Goal: Transaction & Acquisition: Purchase product/service

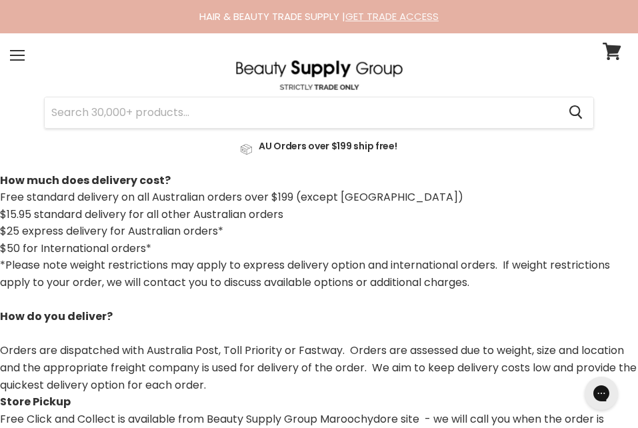
click at [412, 17] on link "GET TRADE ACCESS" at bounding box center [391, 16] width 93 height 14
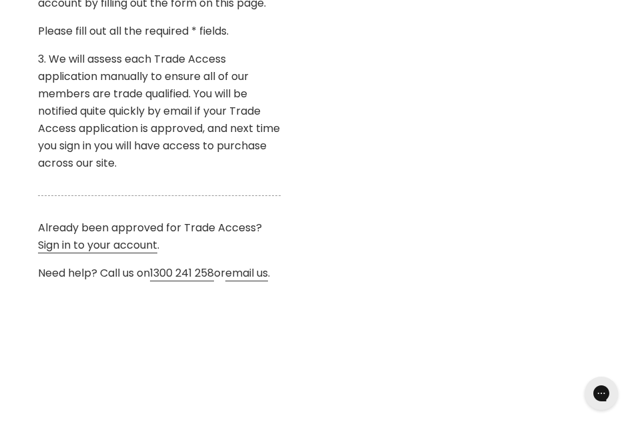
scroll to position [613, 0]
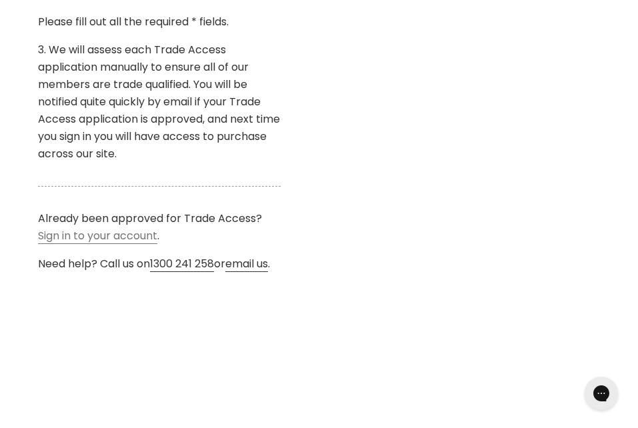
click at [89, 235] on link "Sign in to your account" at bounding box center [97, 236] width 119 height 16
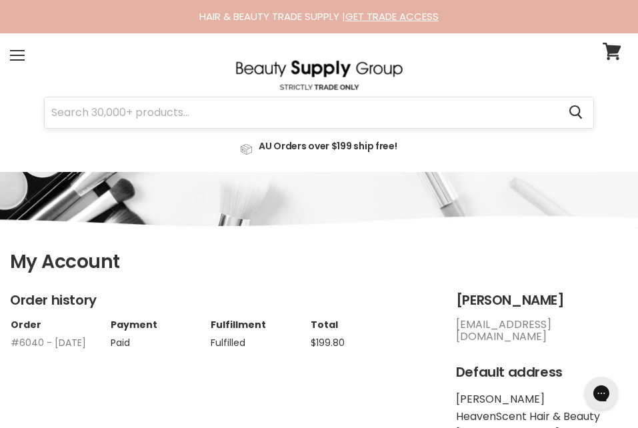
click at [455, 112] on input "Search" at bounding box center [301, 112] width 513 height 31
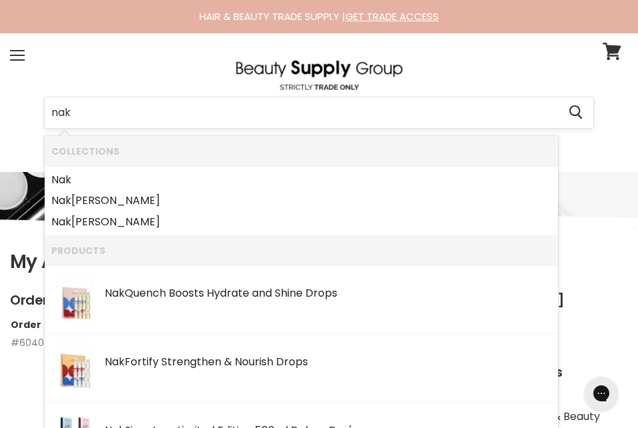
click at [455, 112] on input "nak" at bounding box center [301, 112] width 513 height 31
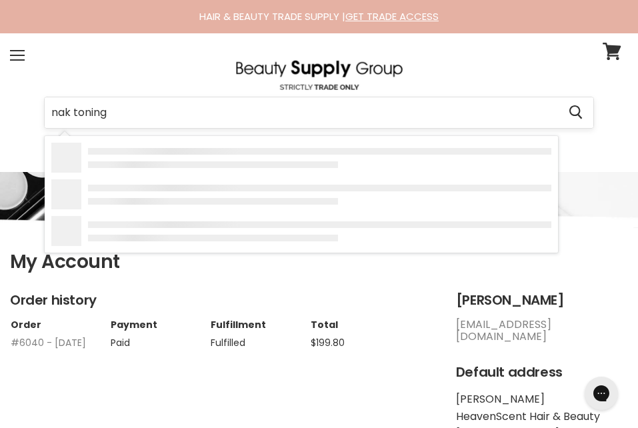
type input "nak toning"
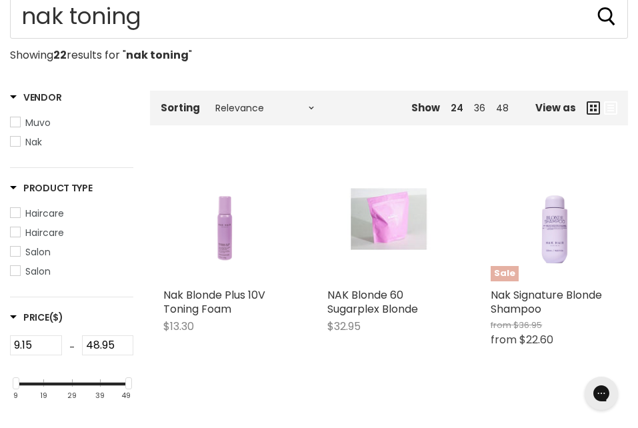
scroll to position [240, 0]
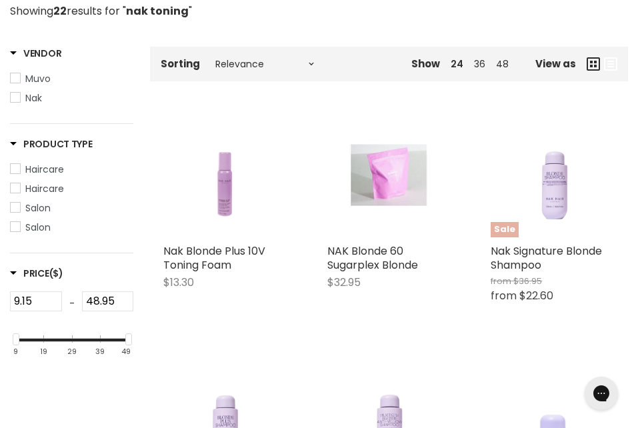
type input "nak toning"
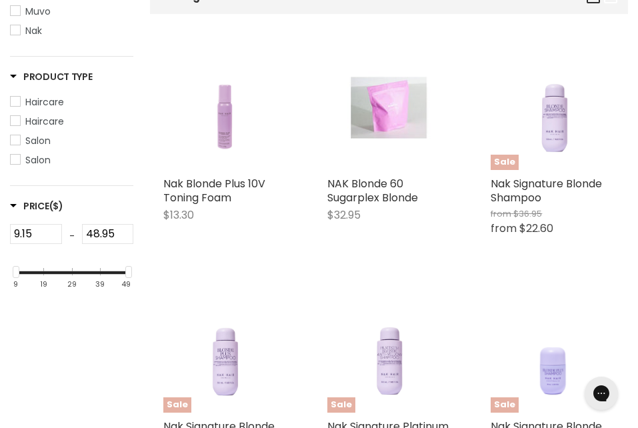
scroll to position [347, 0]
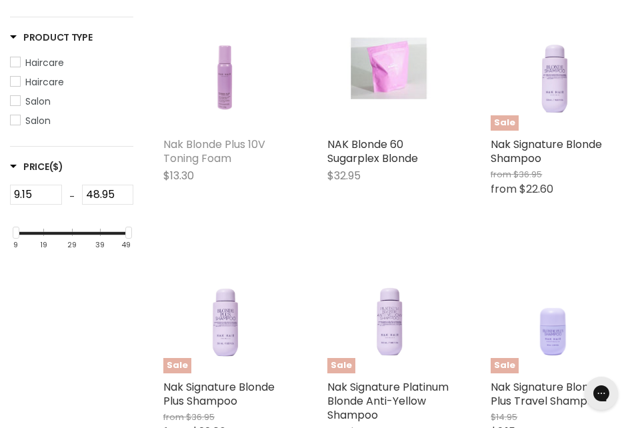
click at [235, 137] on link "Nak Blonde Plus 10V Toning Foam" at bounding box center [214, 151] width 102 height 29
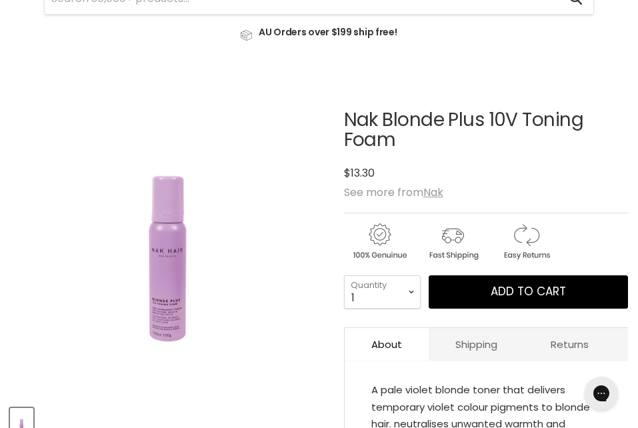
scroll to position [126, 0]
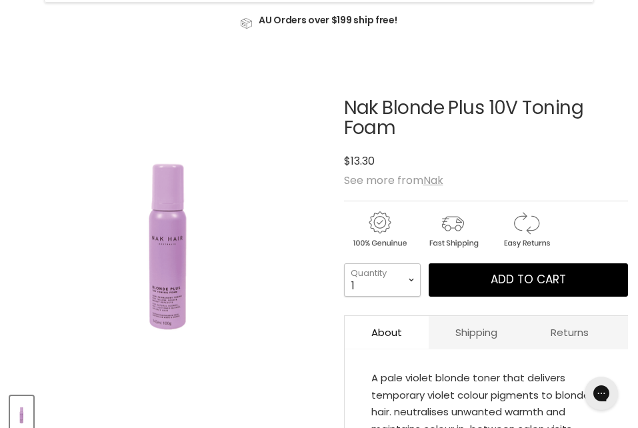
click at [379, 289] on select "1 2 3 4 5 6 7 8 9 10+" at bounding box center [382, 279] width 77 height 33
select select "5"
click at [344, 263] on select "1 2 3 4 5 6 7 8 9 10+" at bounding box center [382, 279] width 77 height 33
type input "5"
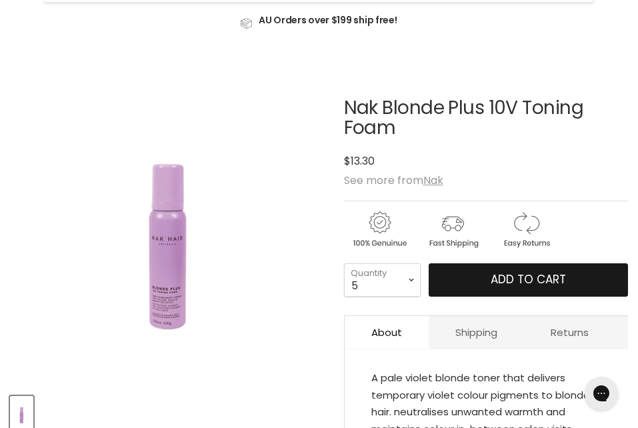
click at [493, 275] on span "Add to cart" at bounding box center [528, 279] width 75 height 16
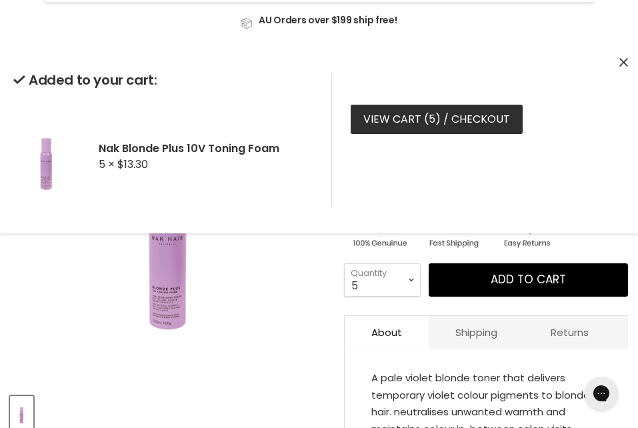
click at [473, 116] on link "View cart ( 5 ) / Checkout" at bounding box center [437, 119] width 172 height 29
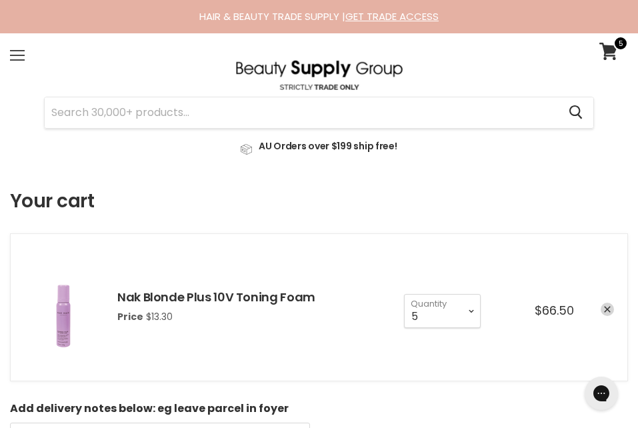
click at [19, 57] on div "Menu" at bounding box center [17, 55] width 28 height 31
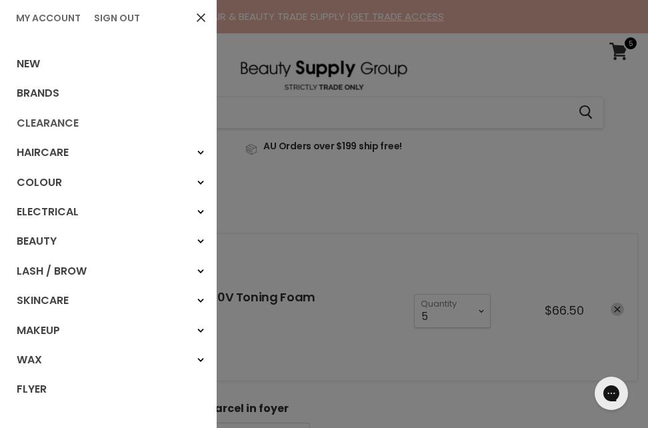
click at [61, 117] on link "Clearance" at bounding box center [108, 123] width 217 height 29
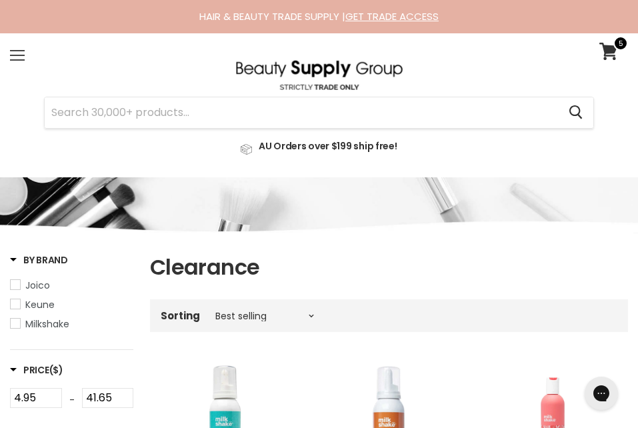
click at [15, 47] on div "Menu" at bounding box center [17, 55] width 28 height 31
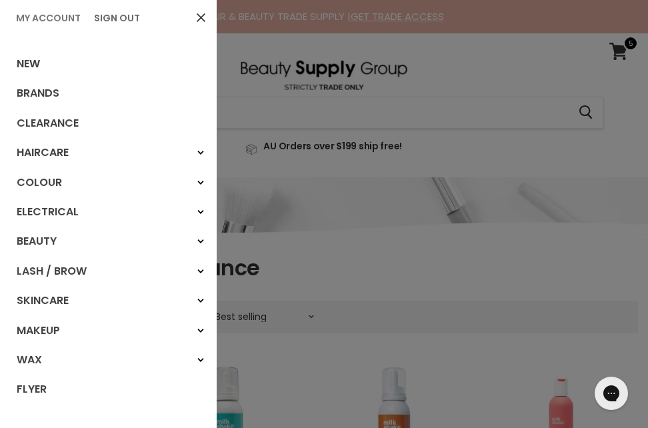
click at [49, 22] on link "My Account" at bounding box center [48, 17] width 75 height 13
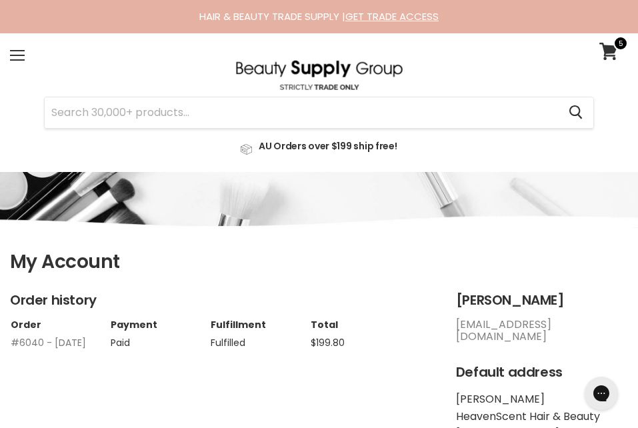
click at [69, 341] on link "#6040 - [DATE]" at bounding box center [48, 342] width 75 height 13
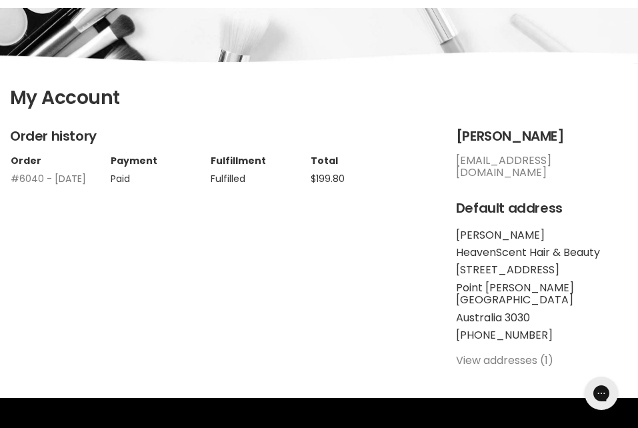
scroll to position [213, 0]
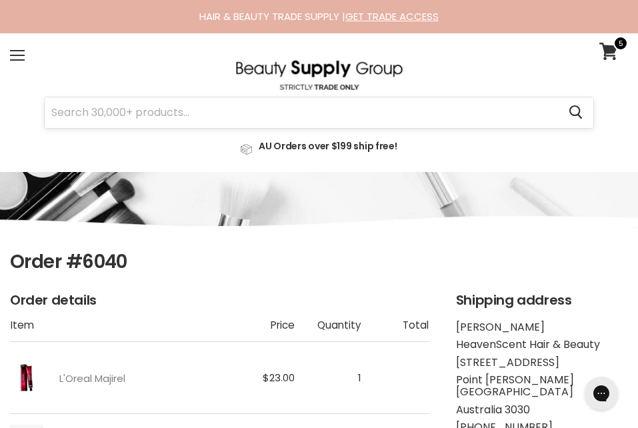
click at [515, 105] on input "Search" at bounding box center [301, 112] width 513 height 31
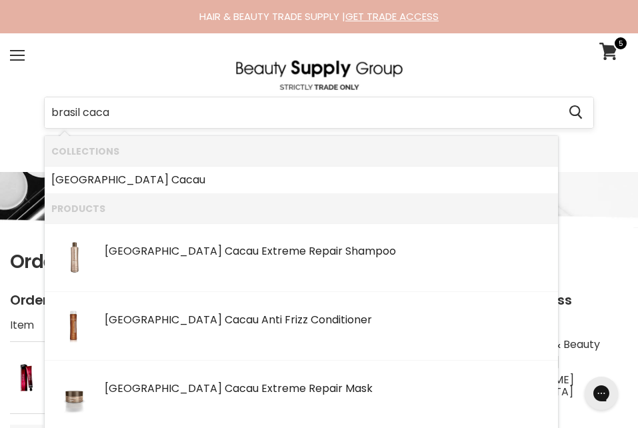
type input "brasil cacau"
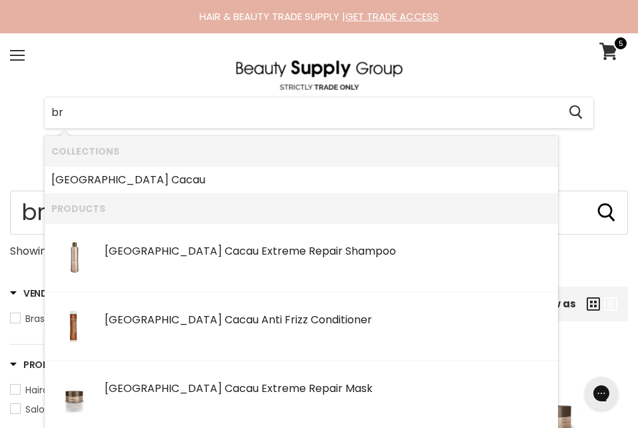
type input "b"
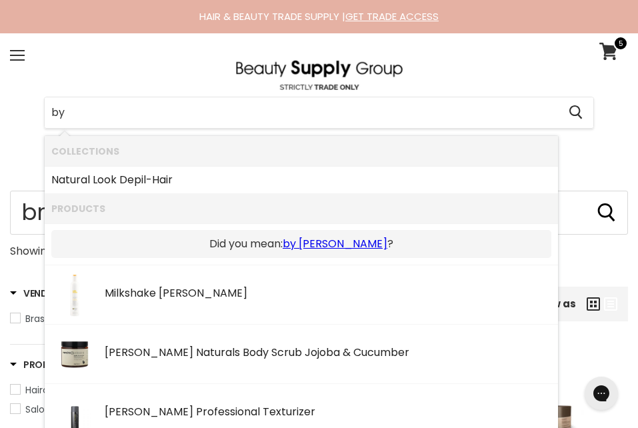
type input "b"
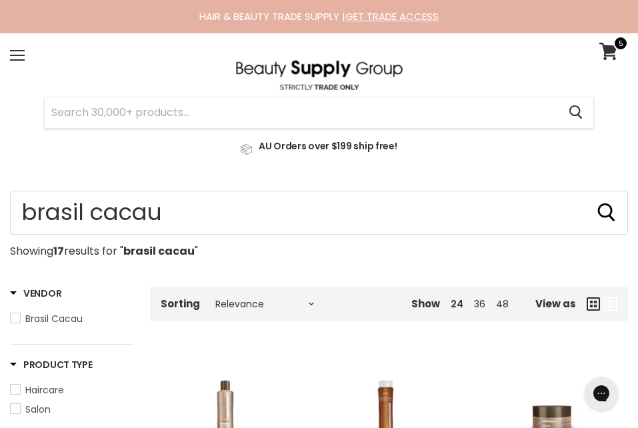
type input "t"
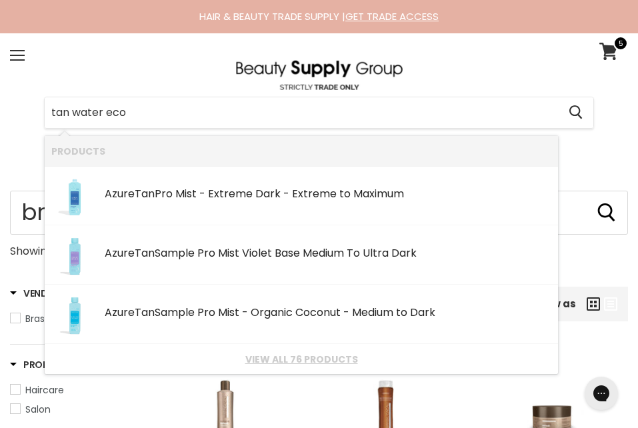
type input "tan water eco"
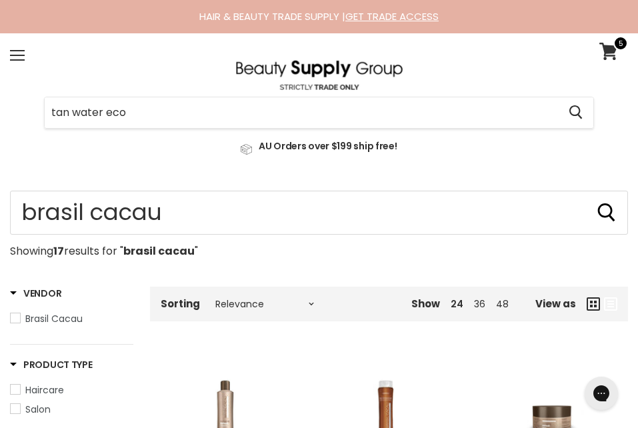
click at [147, 54] on section "Menu tan water eco Cancel" at bounding box center [319, 102] width 638 height 139
click at [16, 55] on span at bounding box center [17, 55] width 15 height 1
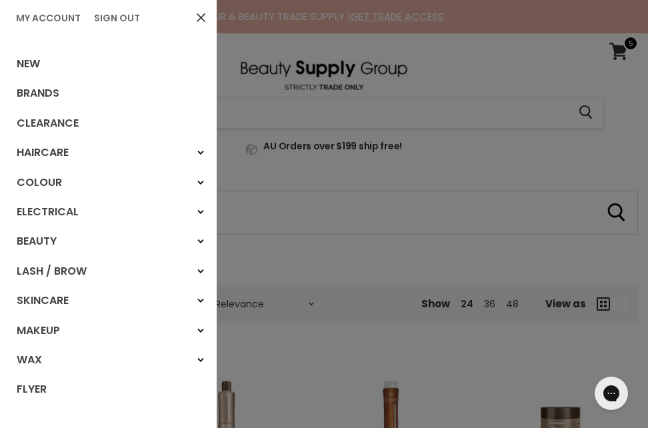
click at [323, 107] on div at bounding box center [324, 214] width 648 height 428
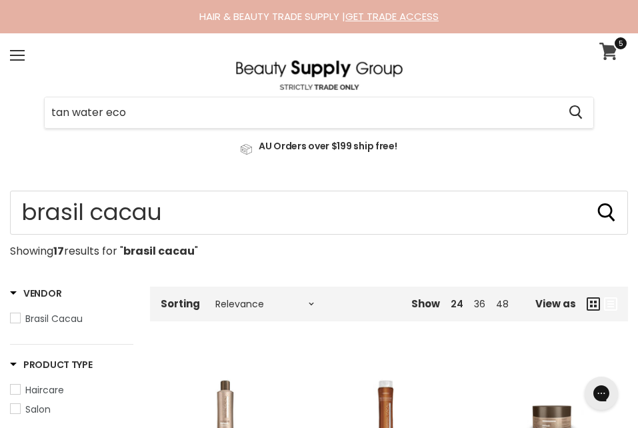
click at [608, 57] on icon at bounding box center [608, 51] width 19 height 17
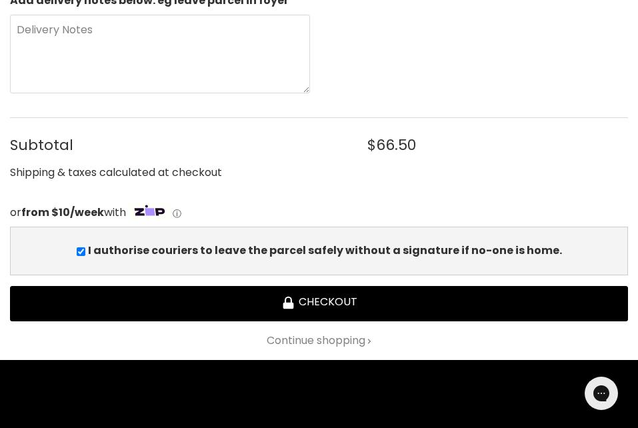
scroll to position [410, 0]
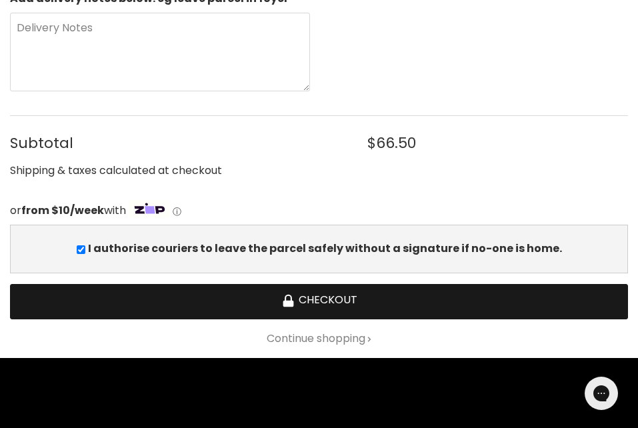
click at [305, 311] on button "Checkout" at bounding box center [319, 301] width 618 height 35
